Goal: Information Seeking & Learning: Find specific fact

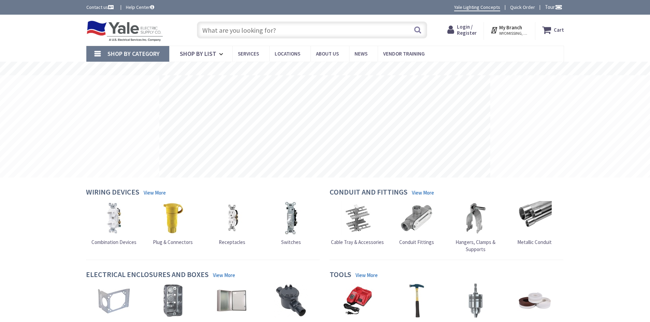
click at [210, 27] on input "text" at bounding box center [312, 29] width 230 height 17
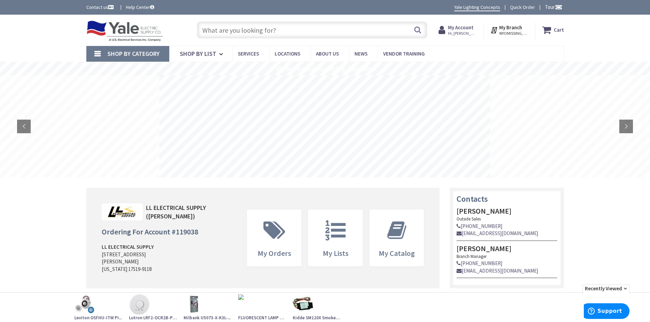
paste input "EXM Manufacturing Eurobex 1100 EN181806 Nema 1 Hinged Cover Enclosure 18x 18 x …"
type input "EXM Manufacturing Eurobex 1100 EN181806 Nema 1 Hinged Cover Enclosure 18x 18 x …"
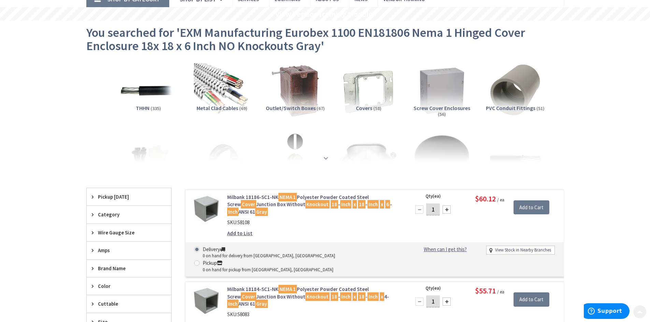
scroll to position [68, 0]
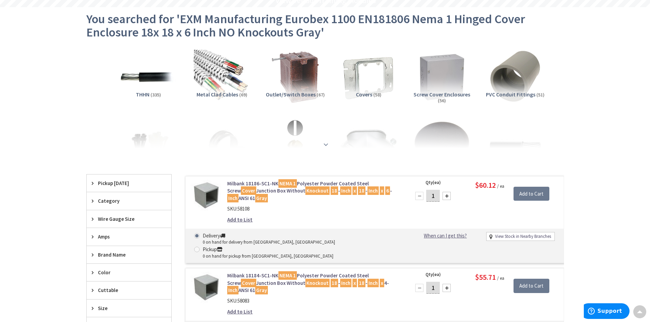
click at [329, 146] on strong at bounding box center [326, 145] width 8 height 8
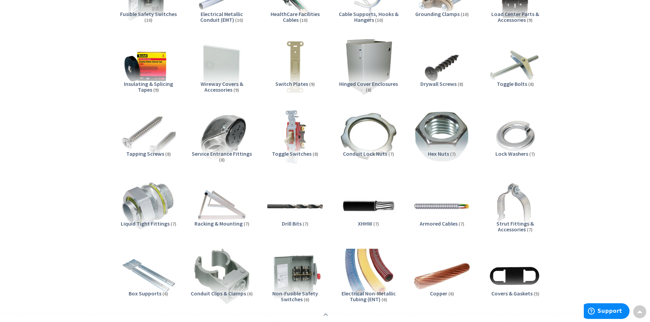
scroll to position [716, 0]
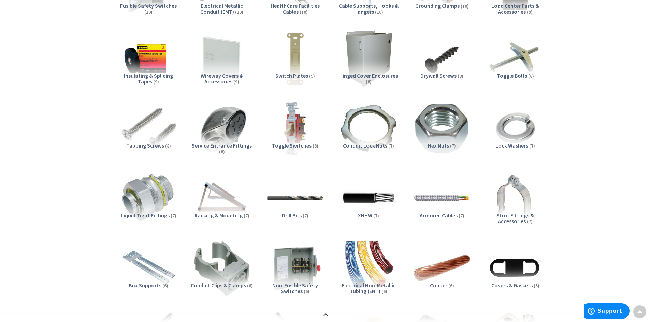
click at [374, 76] on span "Hinged Cover Enclosures" at bounding box center [368, 75] width 59 height 7
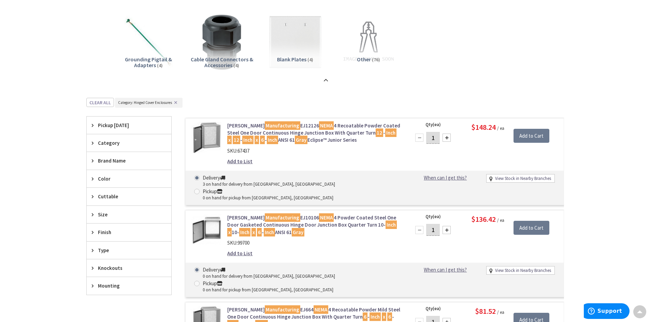
scroll to position [1308, 0]
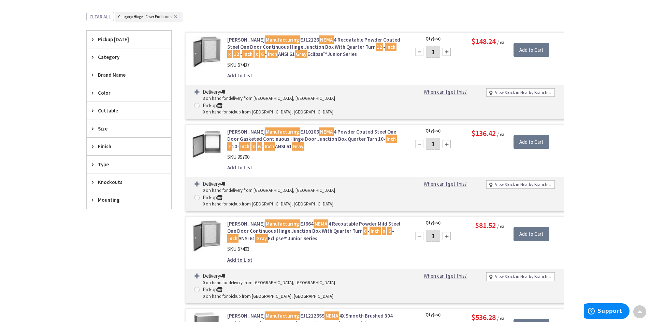
click at [92, 165] on icon at bounding box center [94, 164] width 5 height 5
click at [93, 279] on icon at bounding box center [94, 280] width 5 height 5
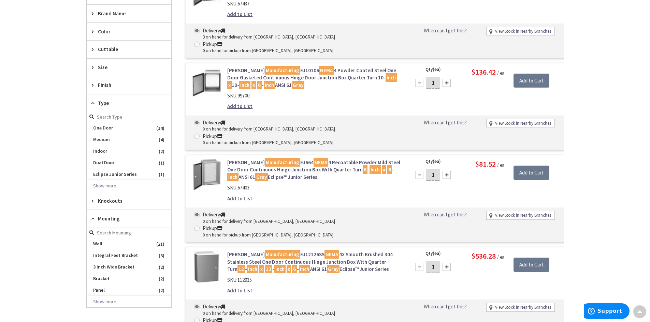
scroll to position [1376, 0]
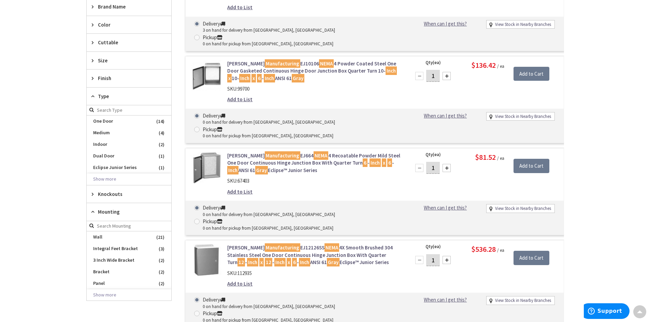
click at [110, 297] on button "Show more" at bounding box center [129, 295] width 85 height 12
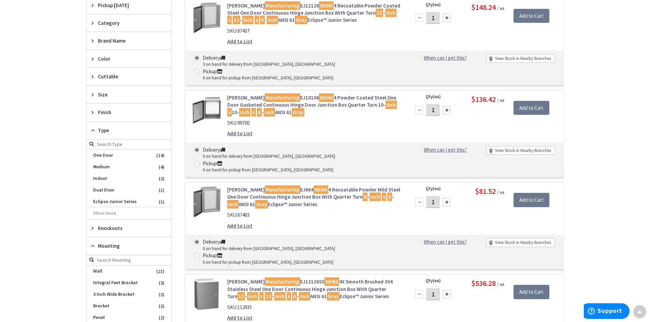
scroll to position [1410, 0]
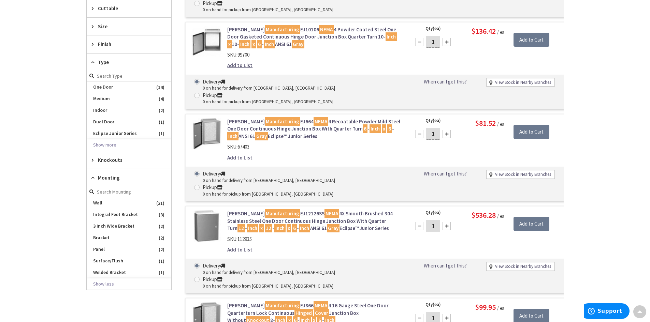
click at [109, 282] on button "Show less" at bounding box center [129, 285] width 85 height 12
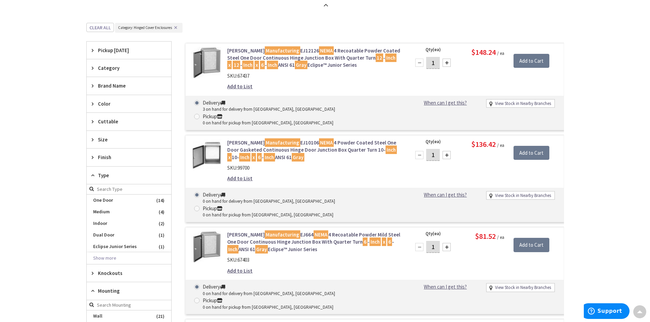
scroll to position [1274, 0]
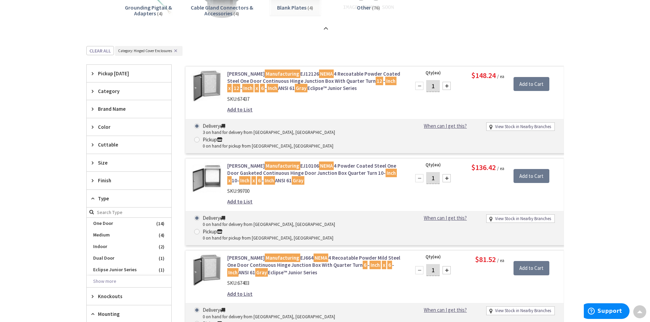
click at [101, 163] on span "Size" at bounding box center [126, 162] width 56 height 7
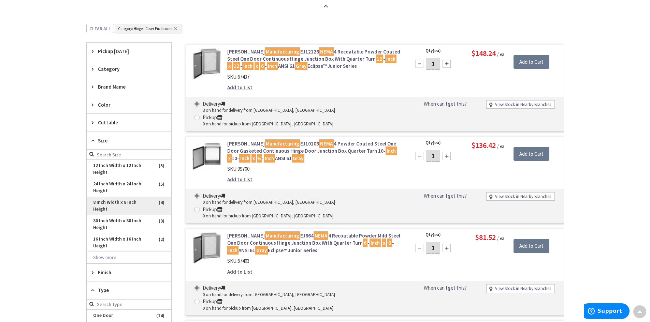
scroll to position [1308, 0]
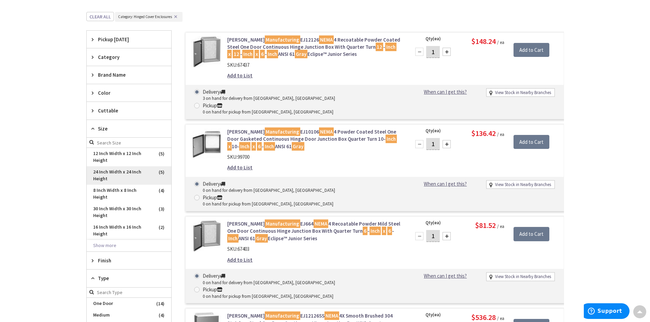
click at [106, 171] on span "24 Inch Width x 24 Inch Height" at bounding box center [129, 175] width 85 height 18
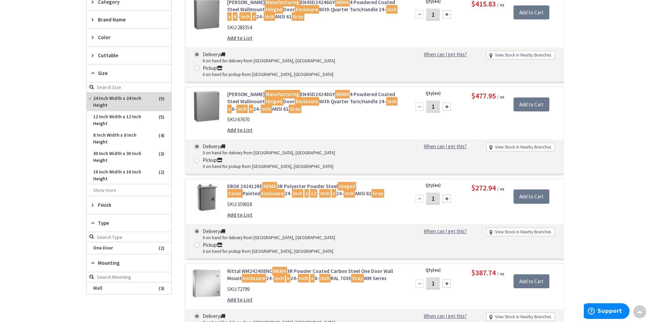
scroll to position [223, 0]
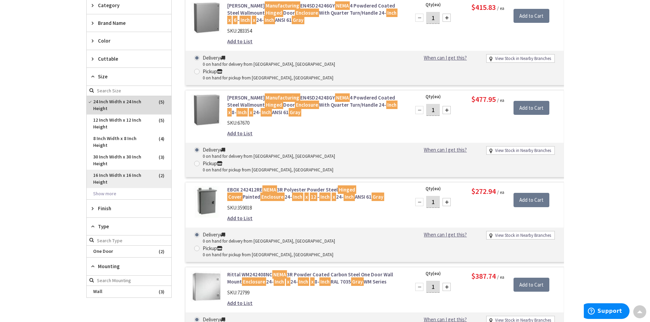
click at [115, 175] on span "16 Inch Width x 16 Inch Height" at bounding box center [129, 179] width 85 height 18
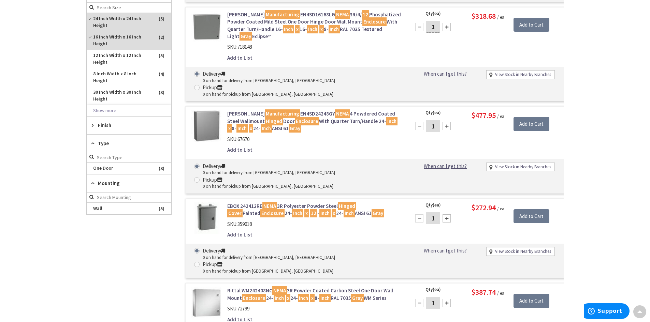
scroll to position [307, 0]
